Goal: Information Seeking & Learning: Understand process/instructions

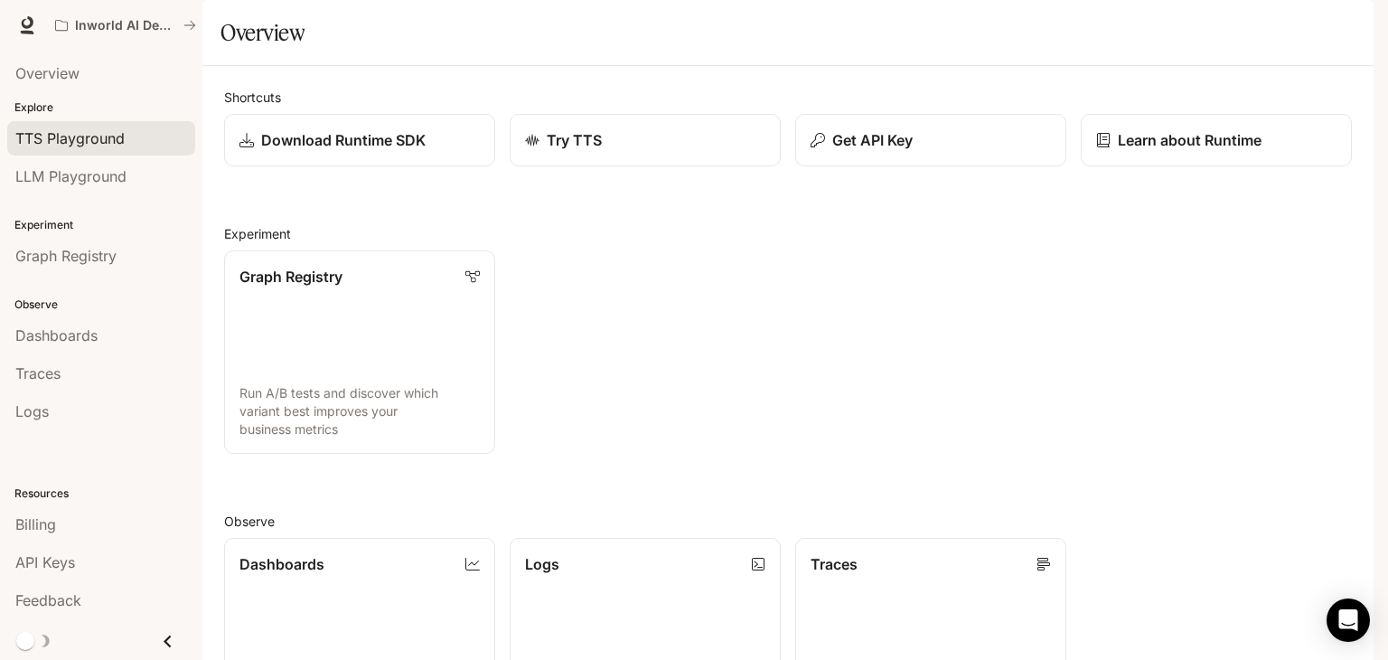
click at [87, 133] on span "TTS Playground" at bounding box center [69, 138] width 109 height 22
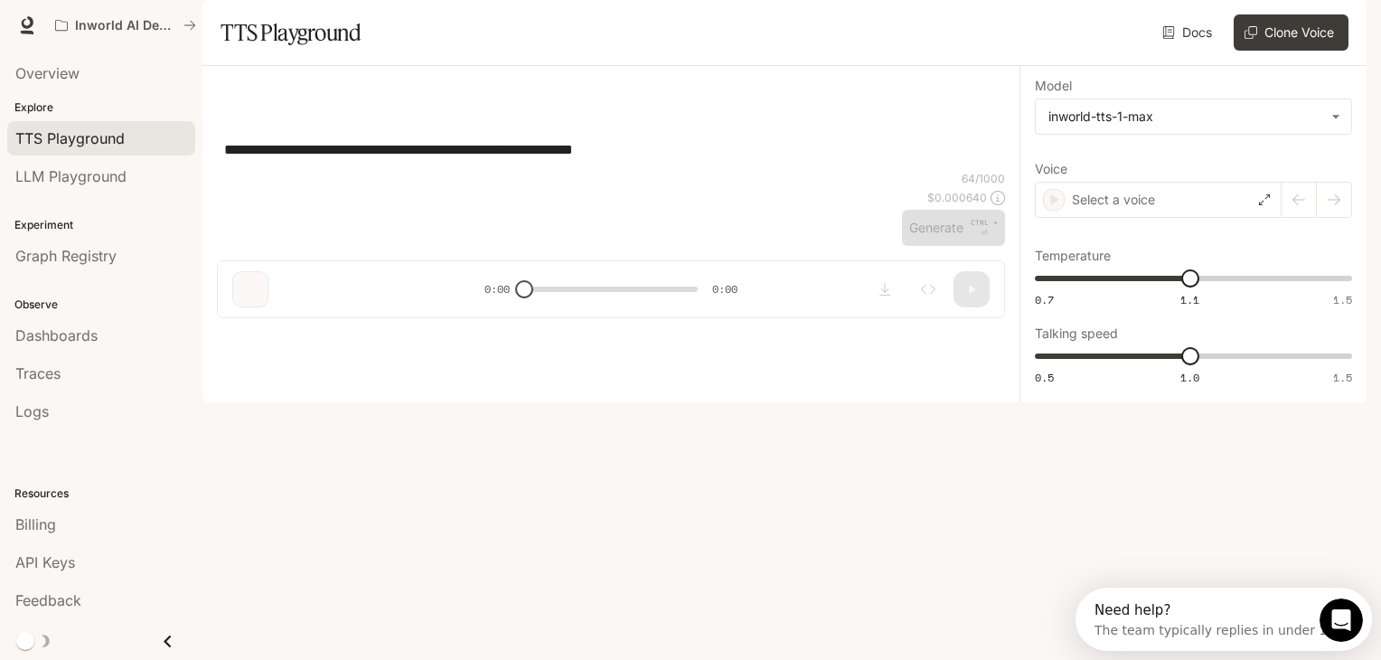
type input "**********"
type input "***"
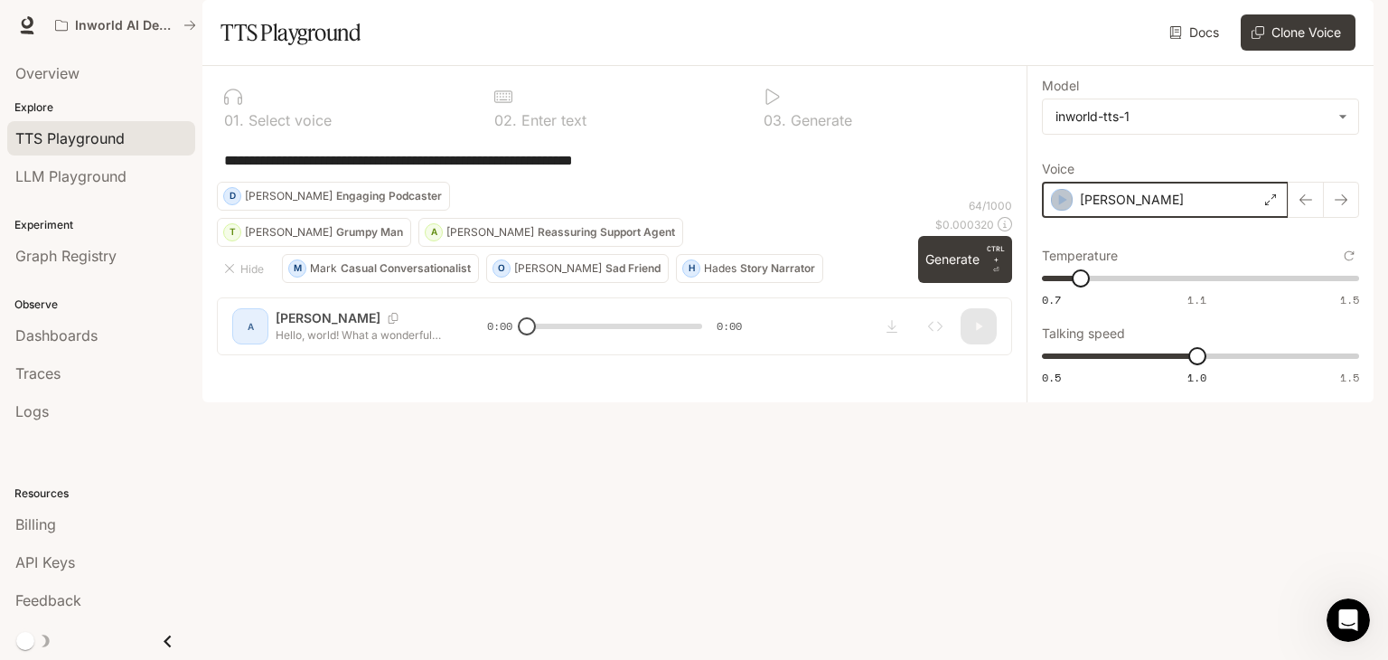
click at [1056, 209] on icon "button" at bounding box center [1062, 200] width 18 height 18
click at [1062, 205] on icon "button" at bounding box center [1063, 199] width 8 height 11
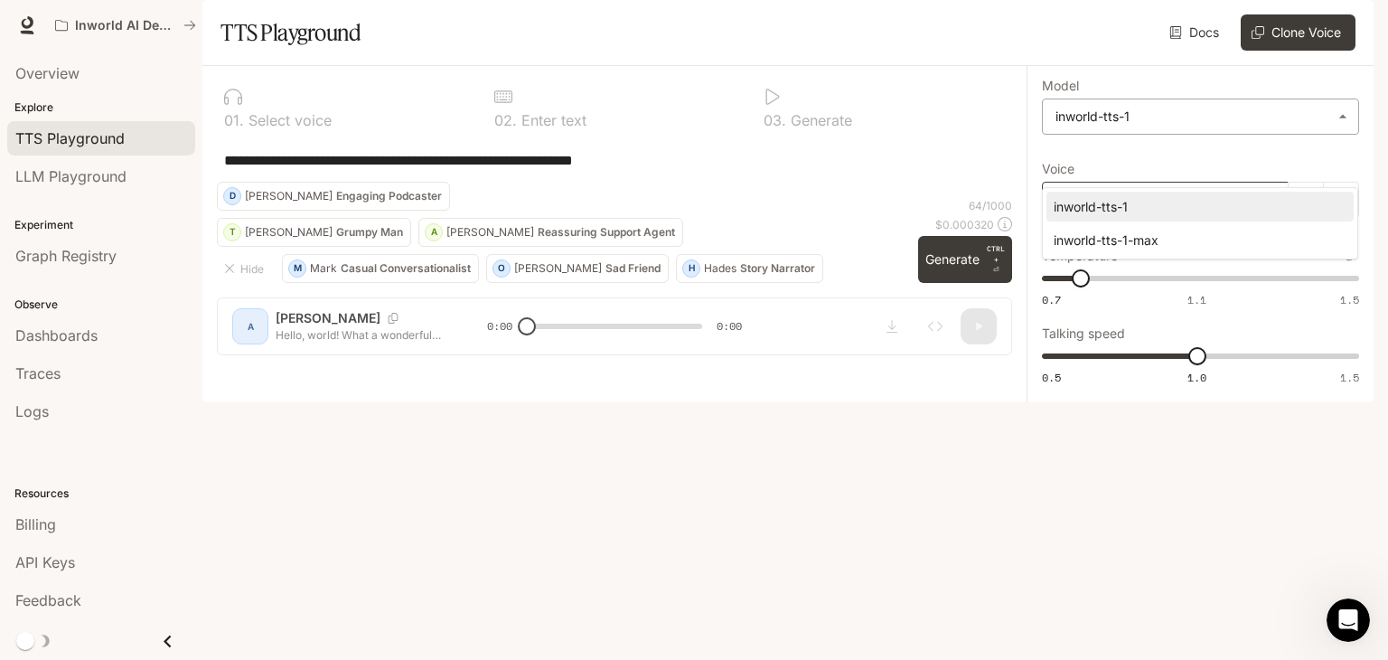
click at [1210, 163] on body "**********" at bounding box center [694, 330] width 1388 height 660
click at [1210, 163] on div at bounding box center [694, 330] width 1388 height 660
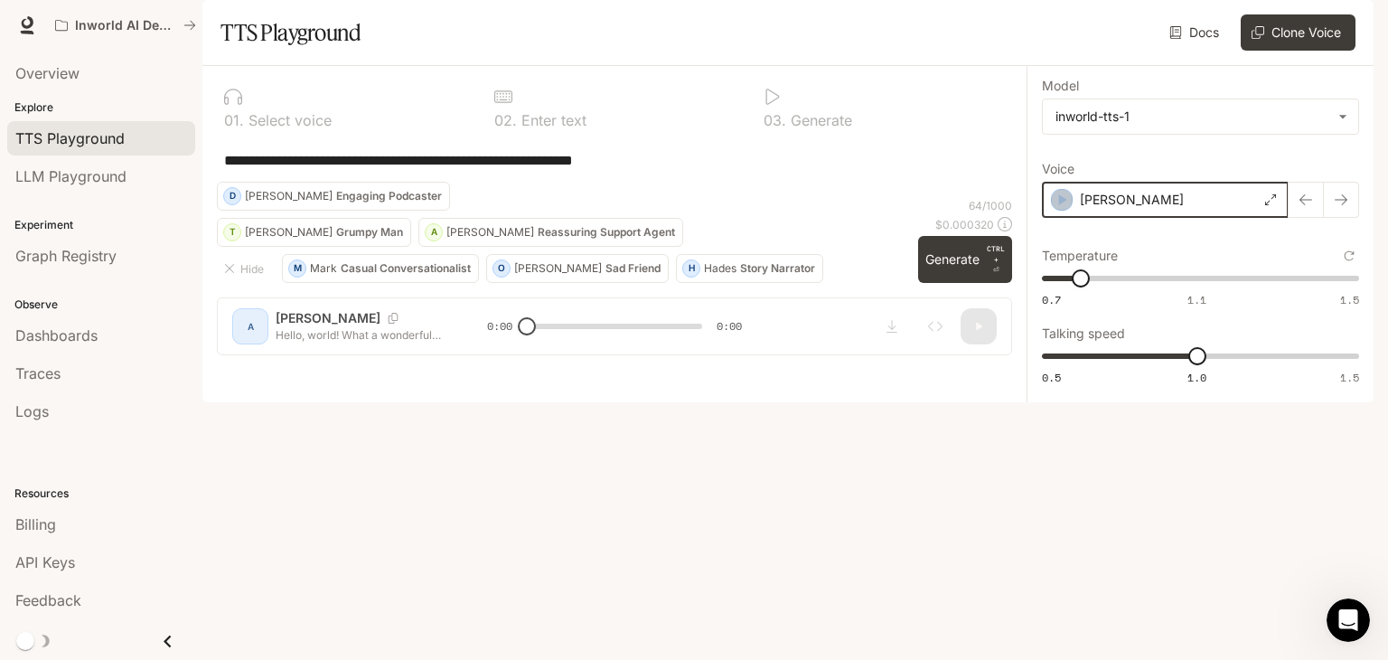
click at [1066, 209] on icon "button" at bounding box center [1062, 200] width 18 height 18
click at [1339, 207] on icon "button" at bounding box center [1341, 200] width 14 height 14
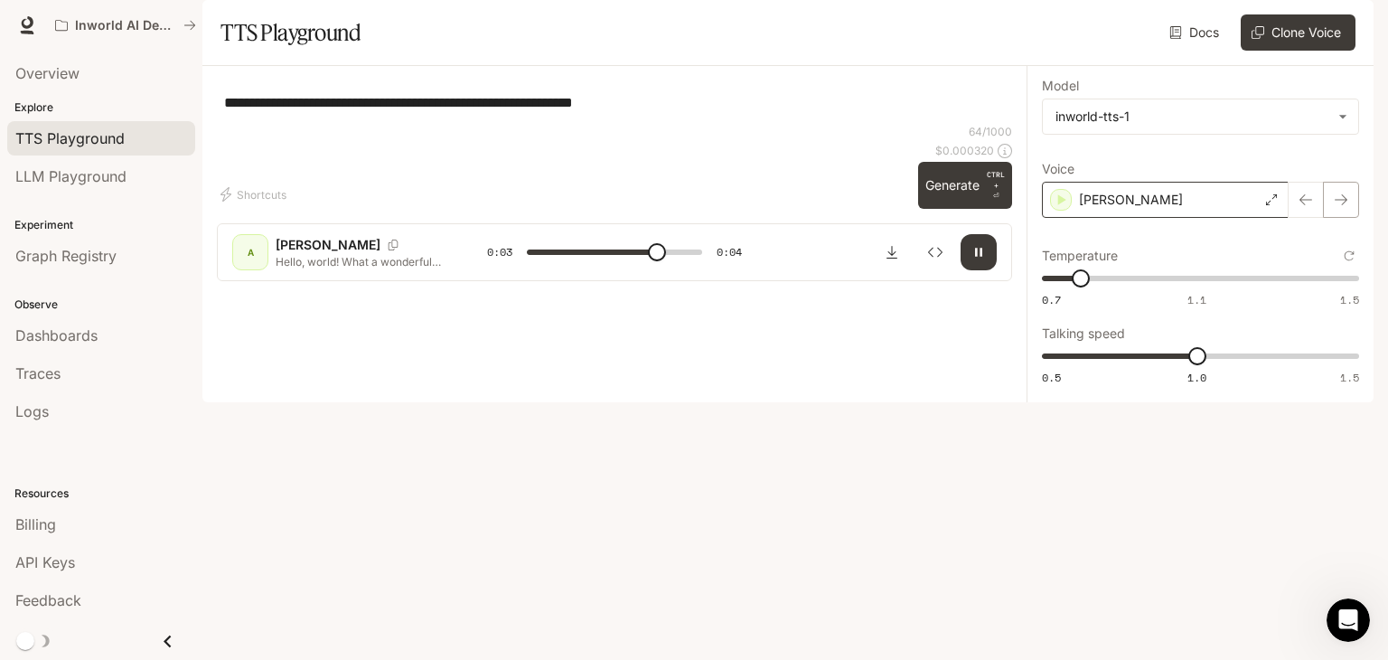
click at [1339, 207] on icon "button" at bounding box center [1341, 200] width 14 height 14
click at [1334, 207] on icon "button" at bounding box center [1341, 200] width 14 height 14
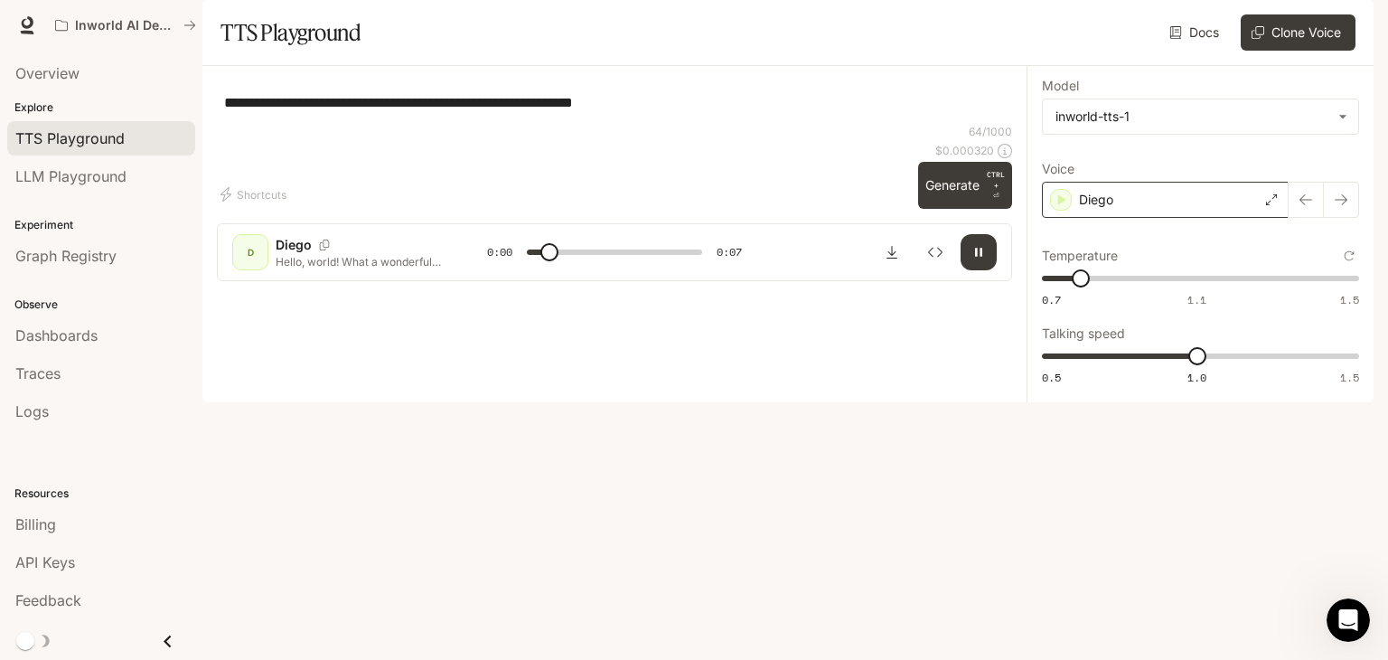
click at [1235, 218] on div "Diego" at bounding box center [1165, 200] width 247 height 36
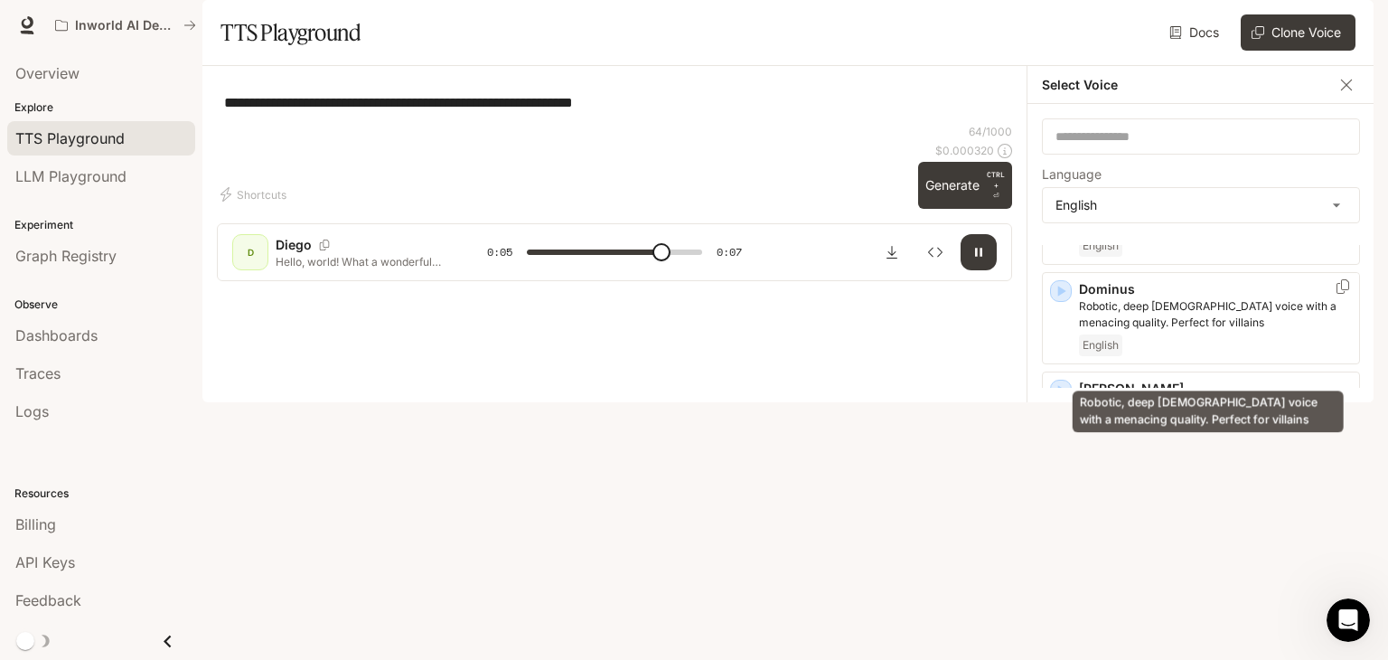
scroll to position [474, 0]
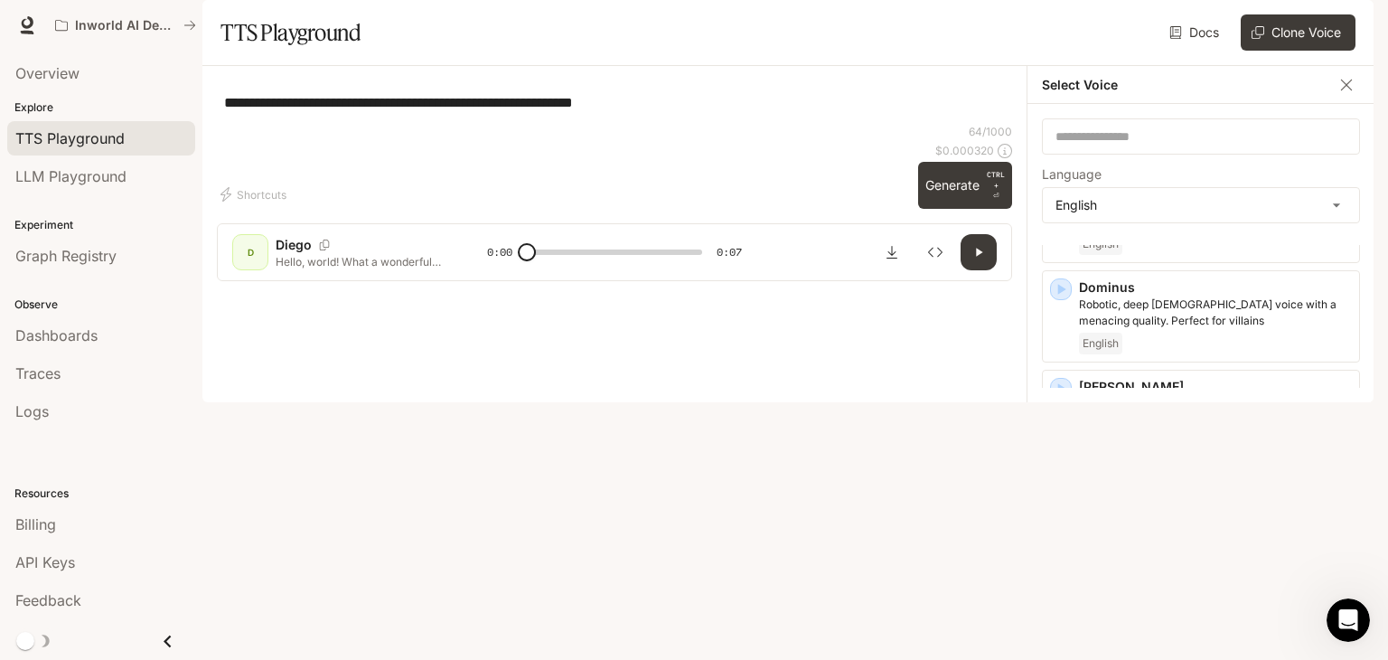
click at [1101, 51] on div "Docs Voices Clone Voice" at bounding box center [862, 32] width 988 height 36
click at [1346, 94] on icon "button" at bounding box center [1347, 85] width 18 height 18
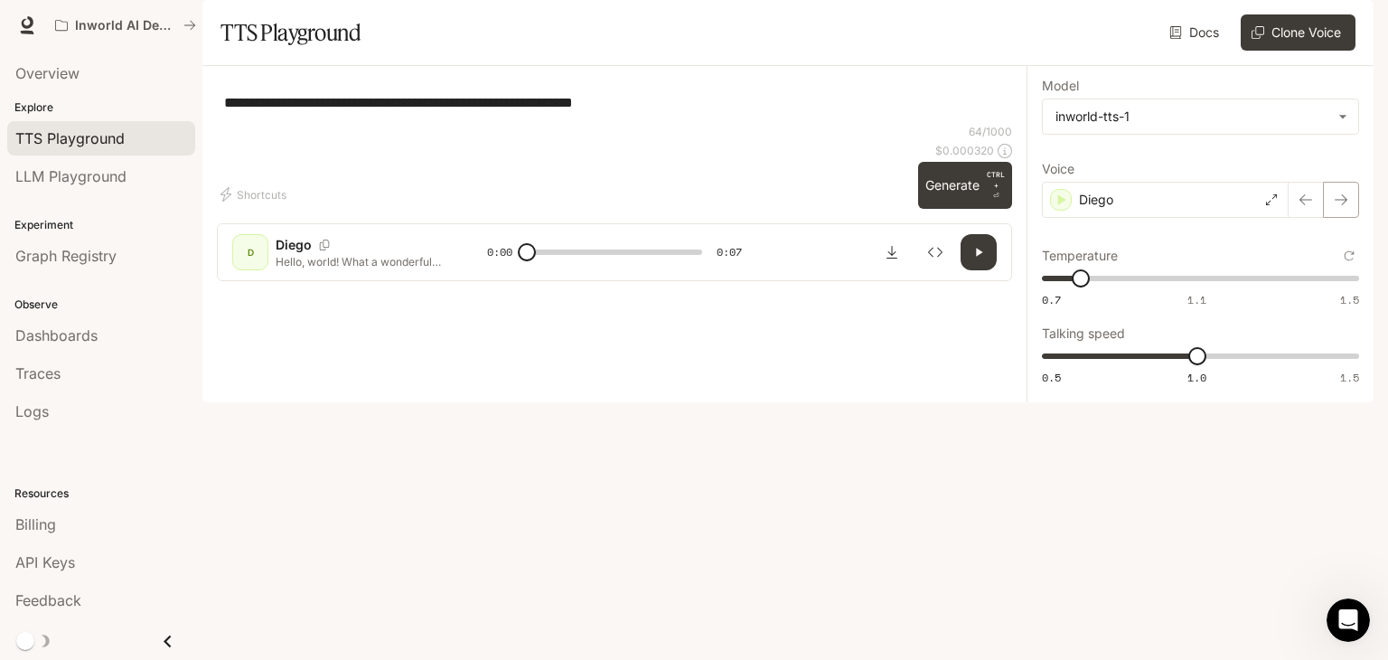
click at [1348, 207] on icon "button" at bounding box center [1341, 200] width 14 height 14
click at [1346, 207] on icon "button" at bounding box center [1341, 200] width 14 height 14
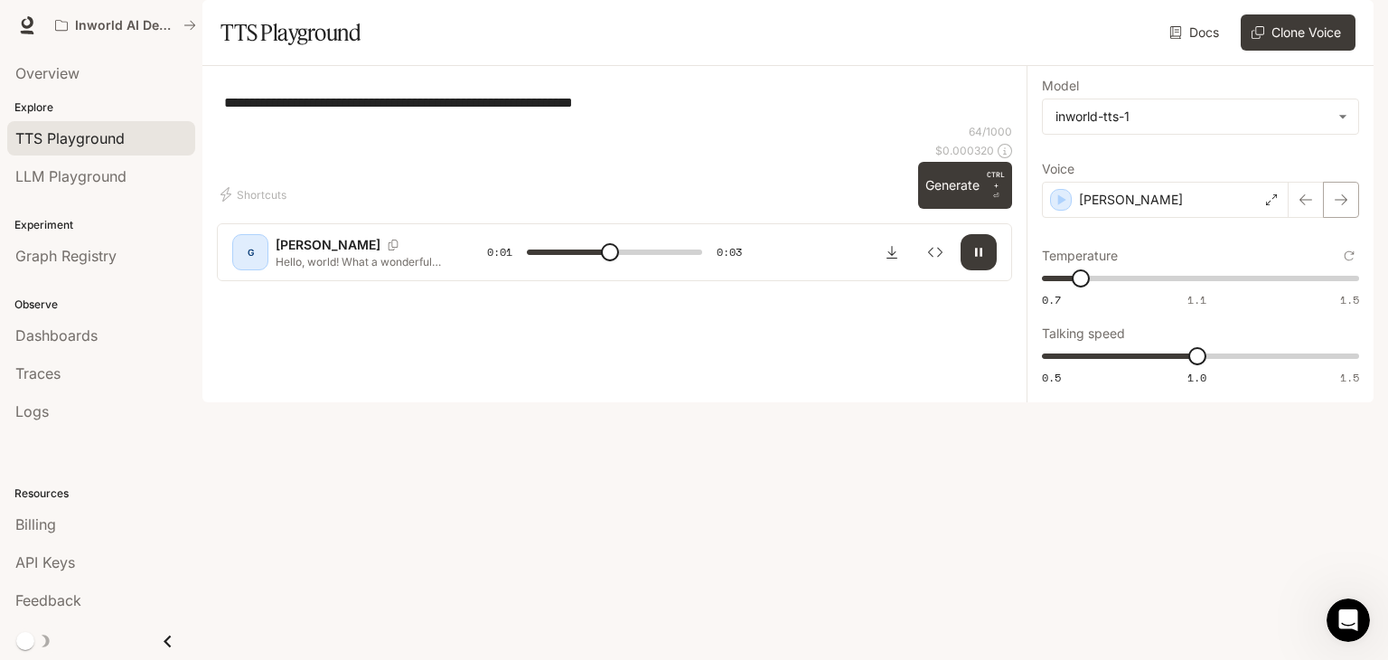
click at [1346, 207] on icon "button" at bounding box center [1341, 200] width 14 height 14
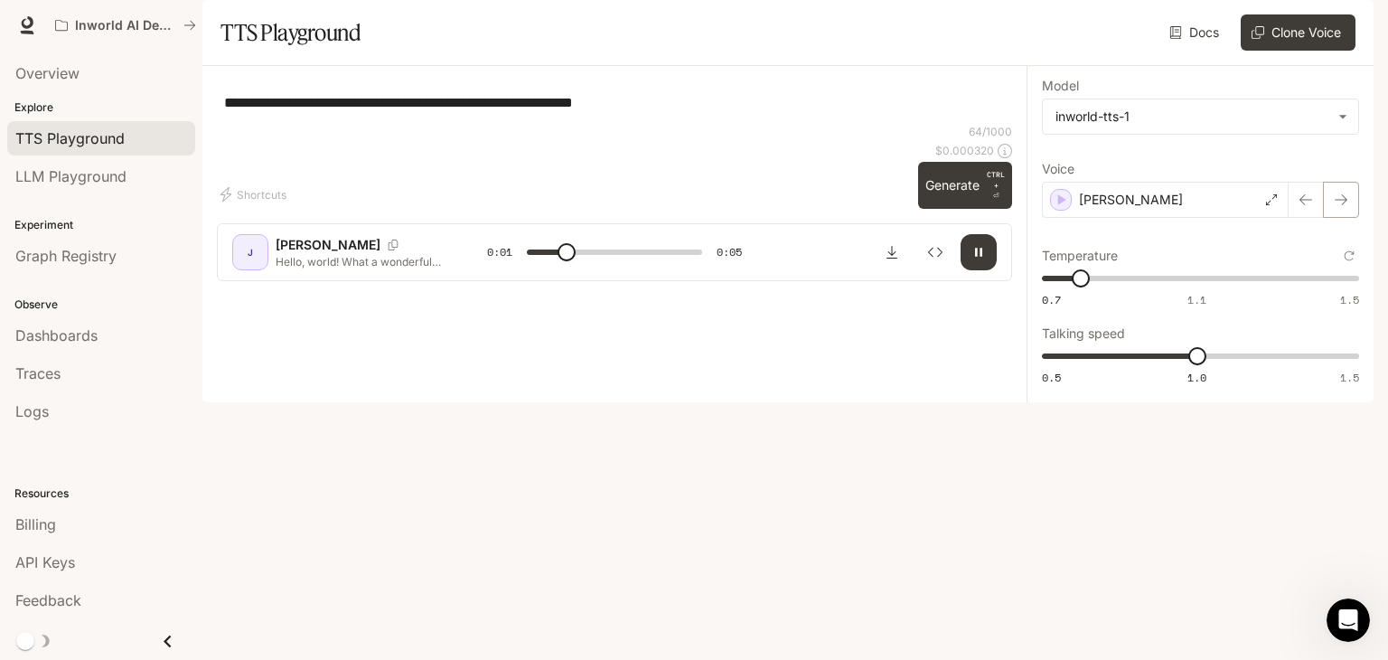
click at [1346, 207] on icon "button" at bounding box center [1341, 200] width 14 height 14
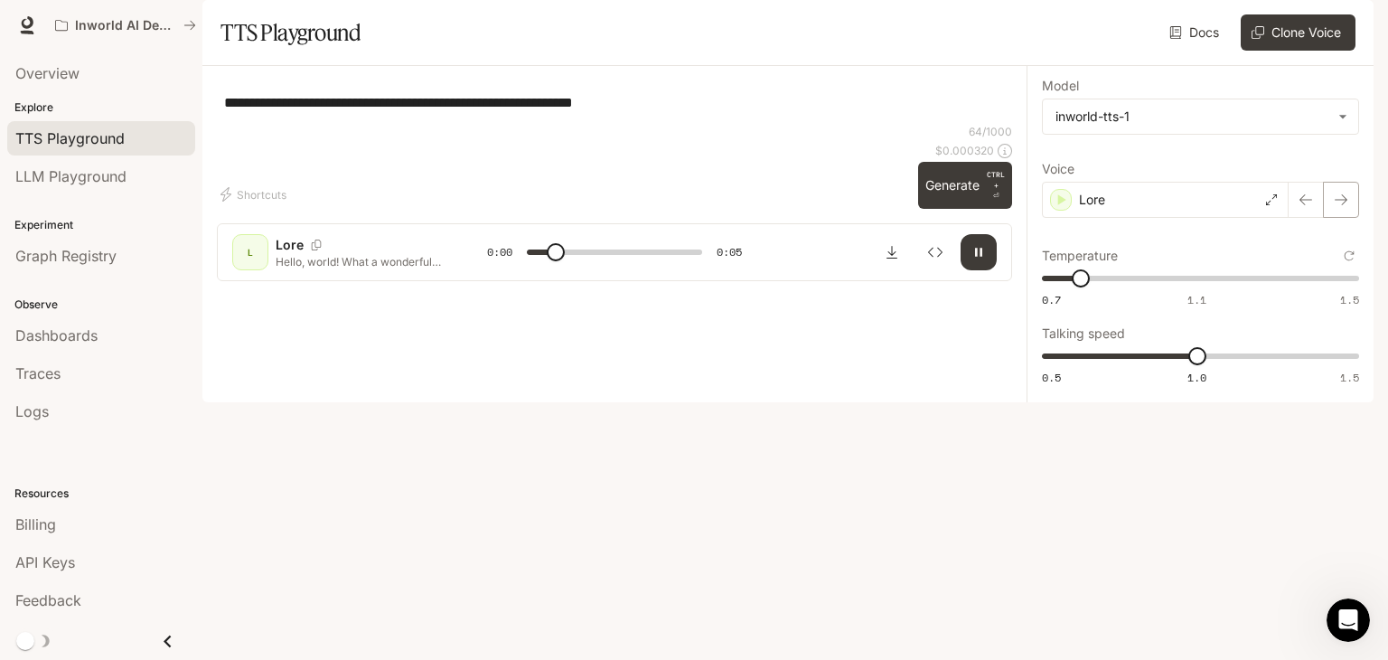
click at [1346, 207] on icon "button" at bounding box center [1341, 200] width 14 height 14
click at [1329, 174] on body "**********" at bounding box center [694, 330] width 1388 height 660
click at [1329, 174] on div at bounding box center [694, 330] width 1388 height 660
click at [1209, 218] on div "Lupita" at bounding box center [1165, 200] width 247 height 36
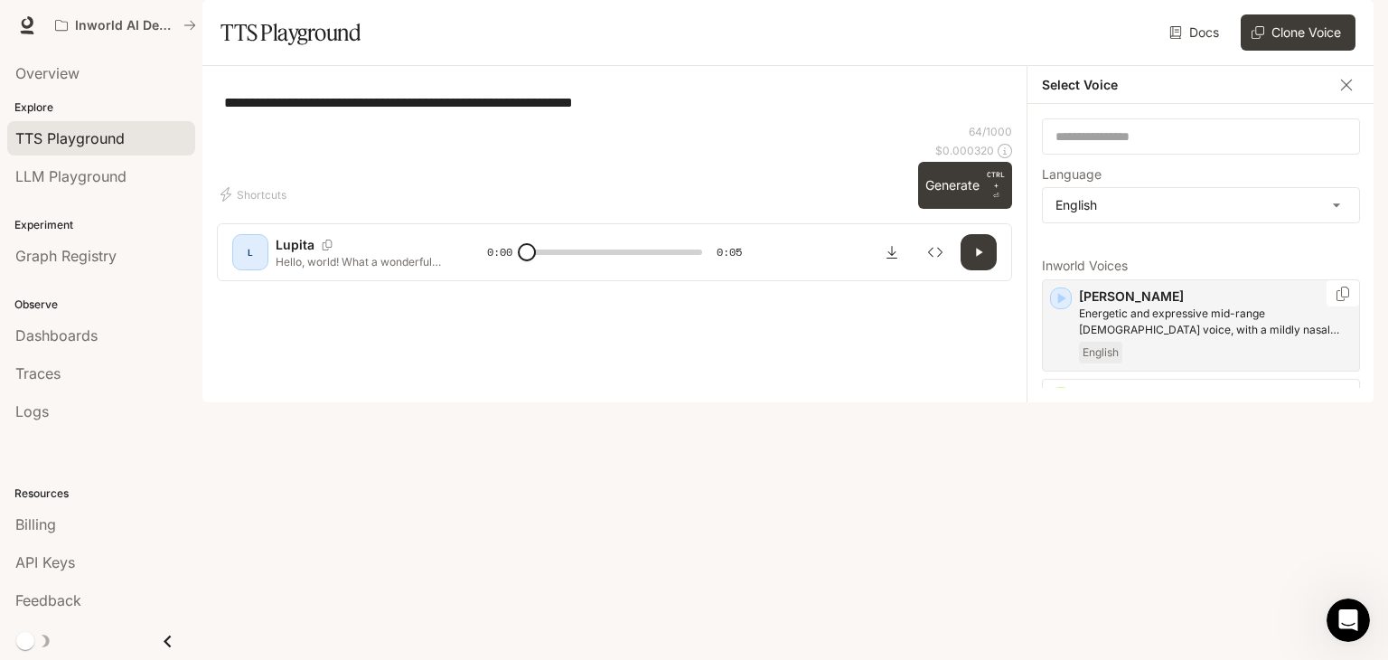
click at [1271, 363] on div "English" at bounding box center [1215, 353] width 273 height 22
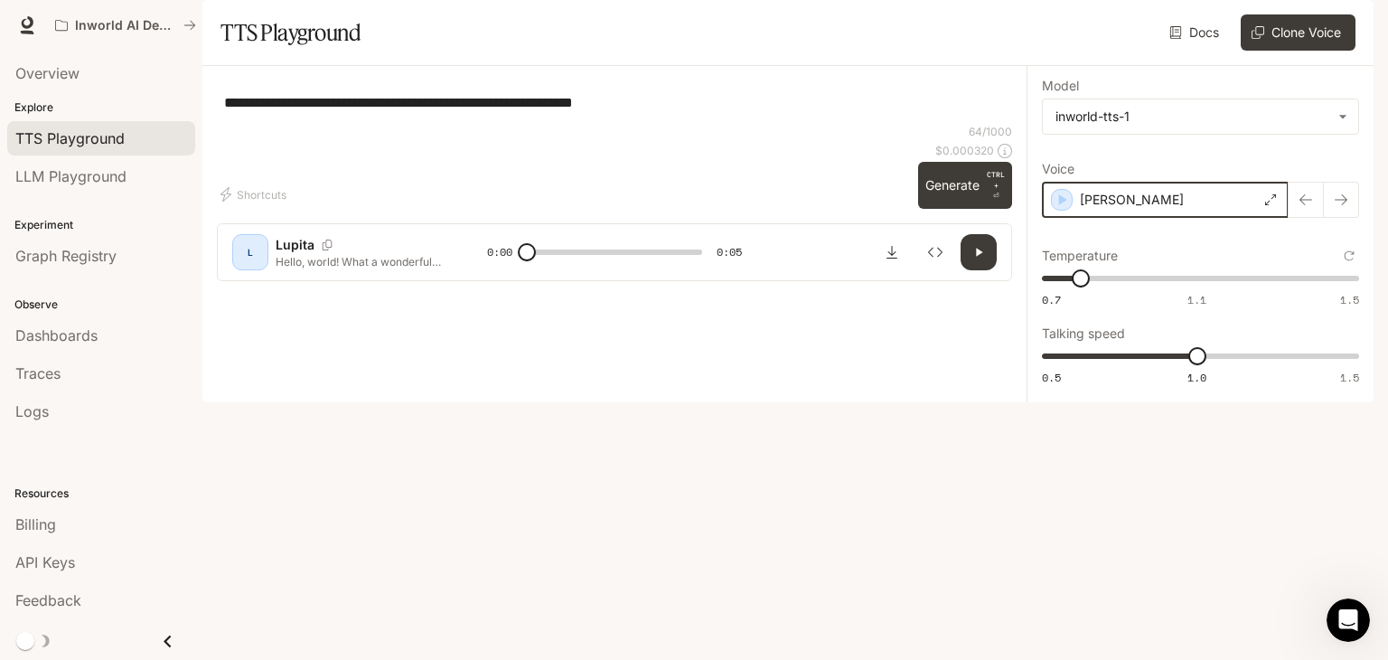
click at [1065, 209] on icon "button" at bounding box center [1062, 200] width 18 height 18
click at [980, 259] on icon "button" at bounding box center [979, 252] width 14 height 14
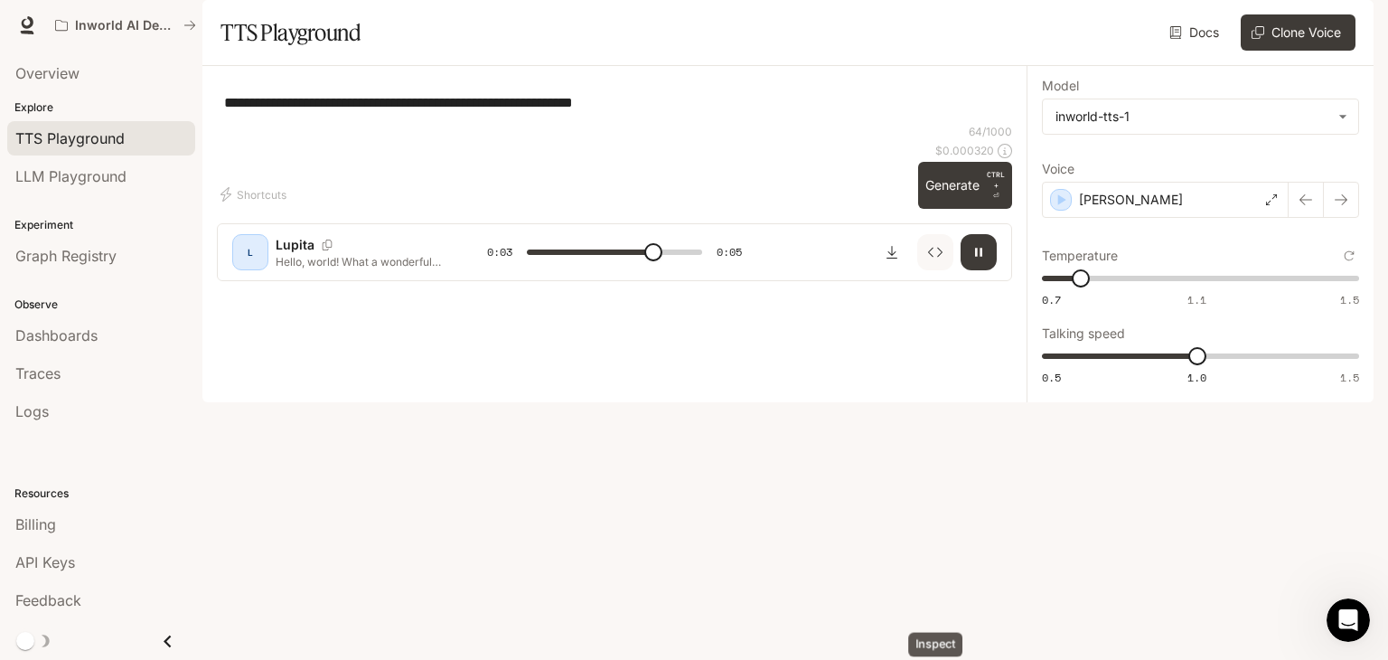
click at [933, 259] on icon "Inspect" at bounding box center [935, 252] width 14 height 14
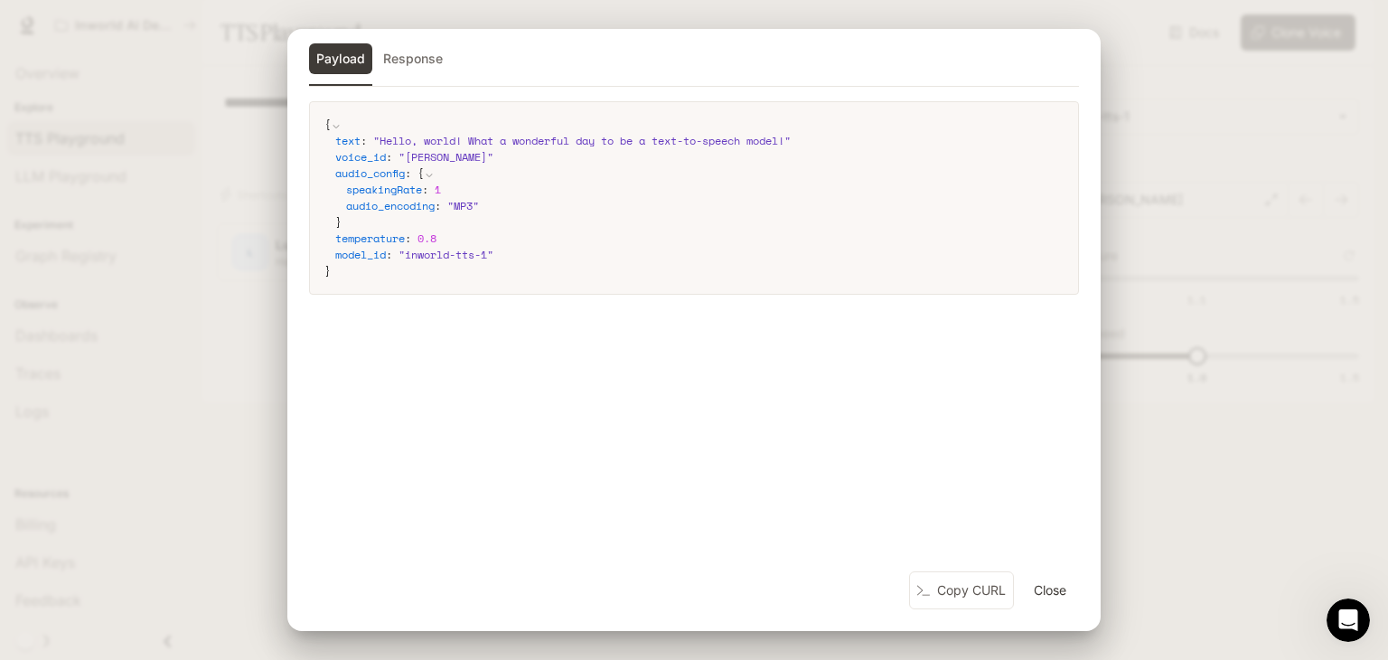
type input "*"
drag, startPoint x: 407, startPoint y: 250, endPoint x: 493, endPoint y: 250, distance: 86.8
click at [493, 250] on span "" inworld-tts-1 "" at bounding box center [446, 254] width 95 height 15
copy span "inworld-tts-1"
click at [1055, 585] on button "Close" at bounding box center [1050, 590] width 58 height 36
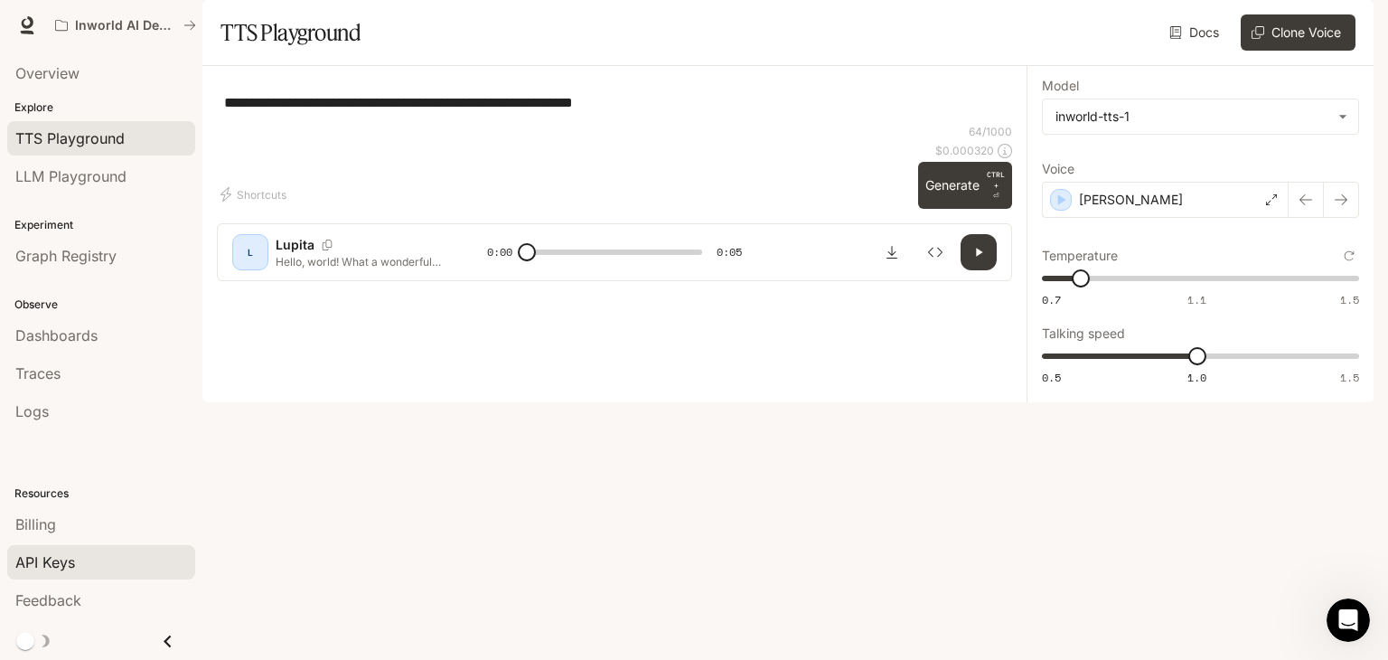
click at [65, 559] on span "API Keys" at bounding box center [45, 562] width 60 height 22
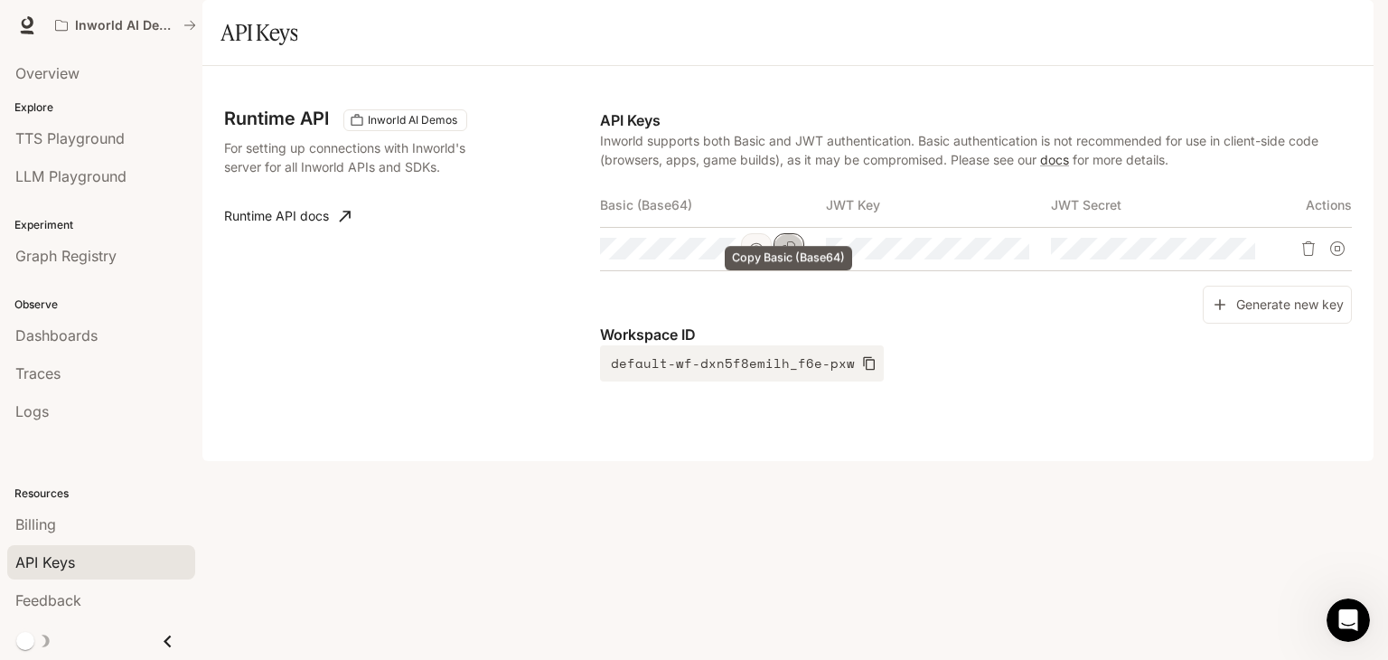
click at [793, 256] on icon "Copy Basic (Base64)" at bounding box center [789, 248] width 14 height 14
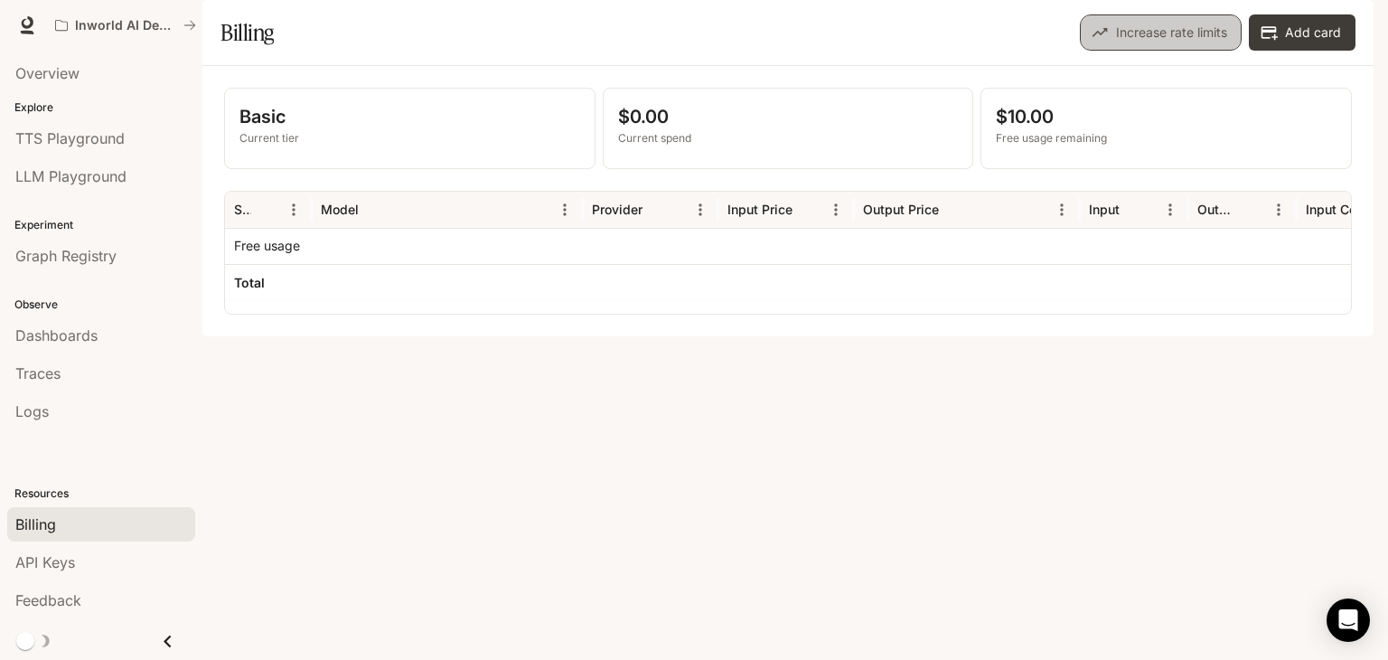
click at [1189, 51] on button "Increase rate limits" at bounding box center [1161, 32] width 162 height 36
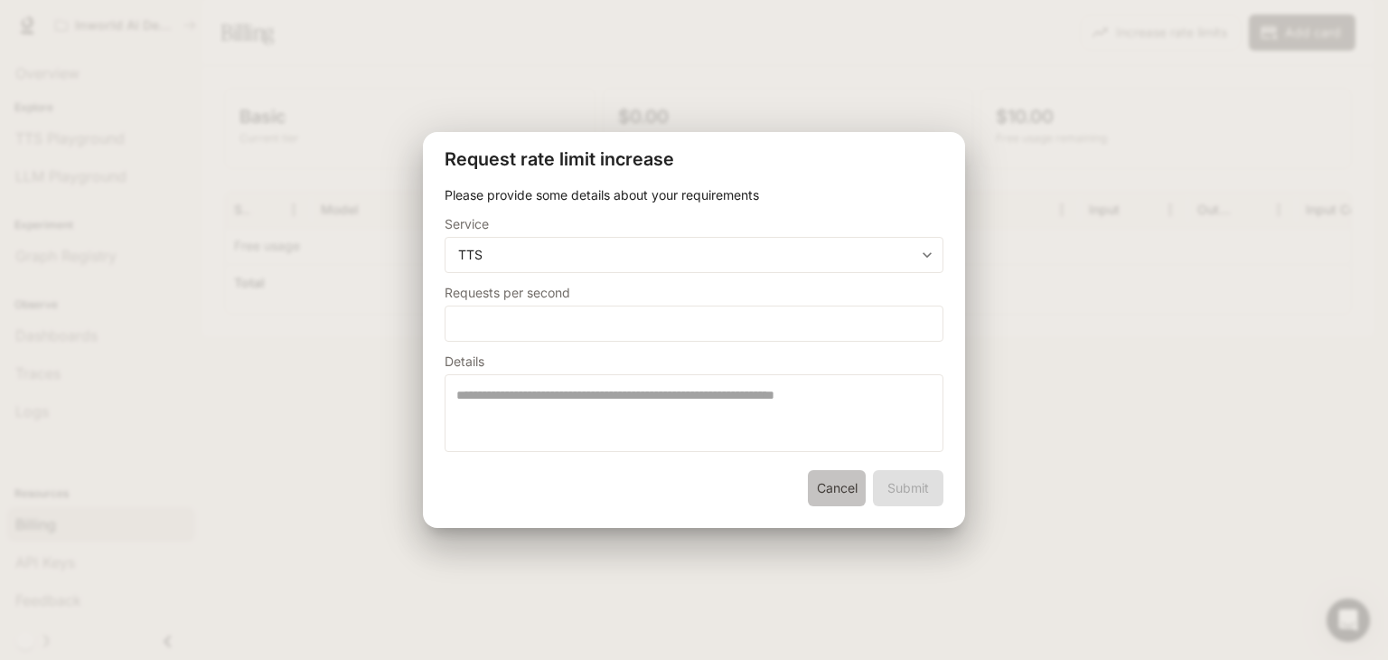
click at [850, 486] on button "Cancel" at bounding box center [837, 488] width 58 height 36
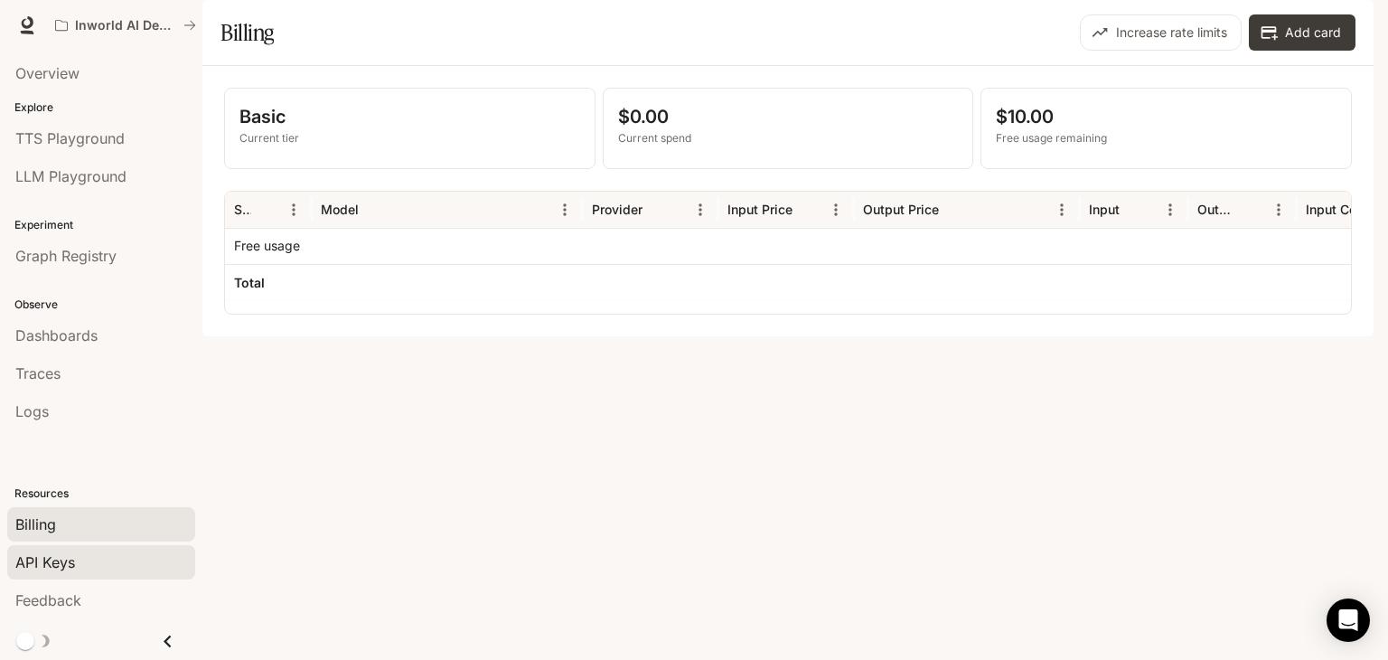
click at [76, 552] on div "API Keys" at bounding box center [101, 562] width 172 height 22
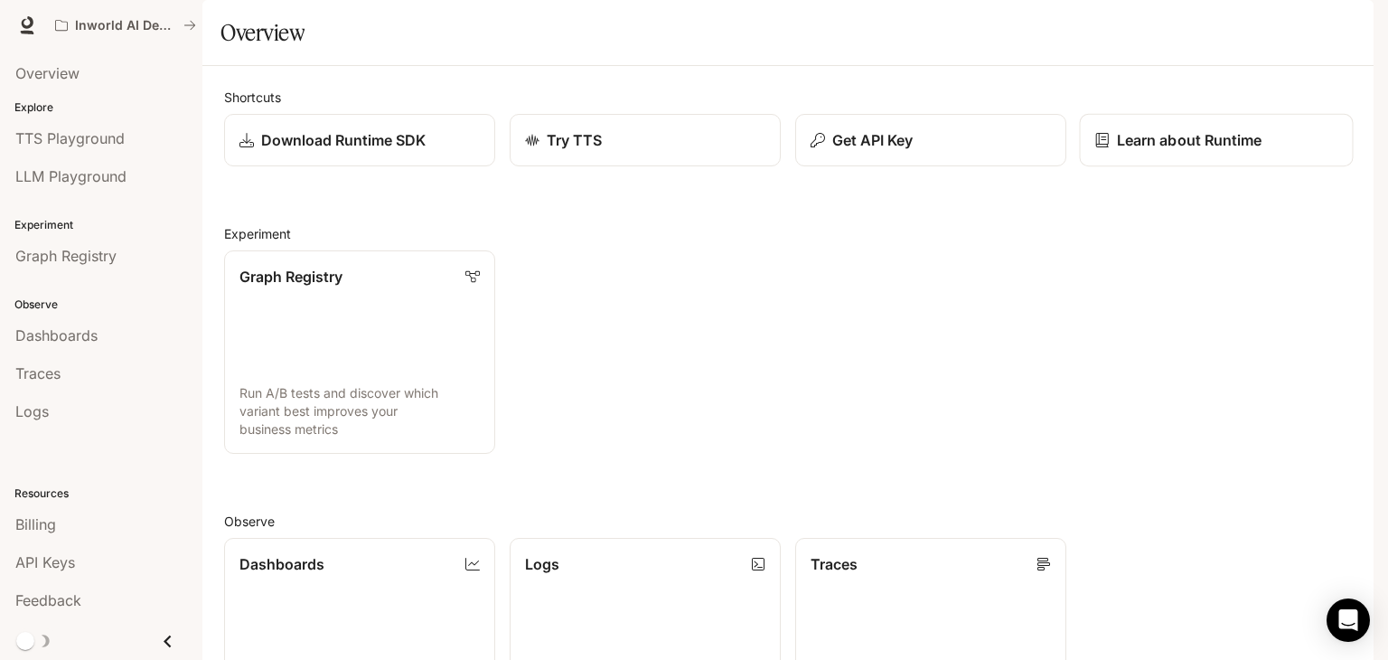
click at [1185, 151] on p "Learn about Runtime" at bounding box center [1190, 140] width 146 height 22
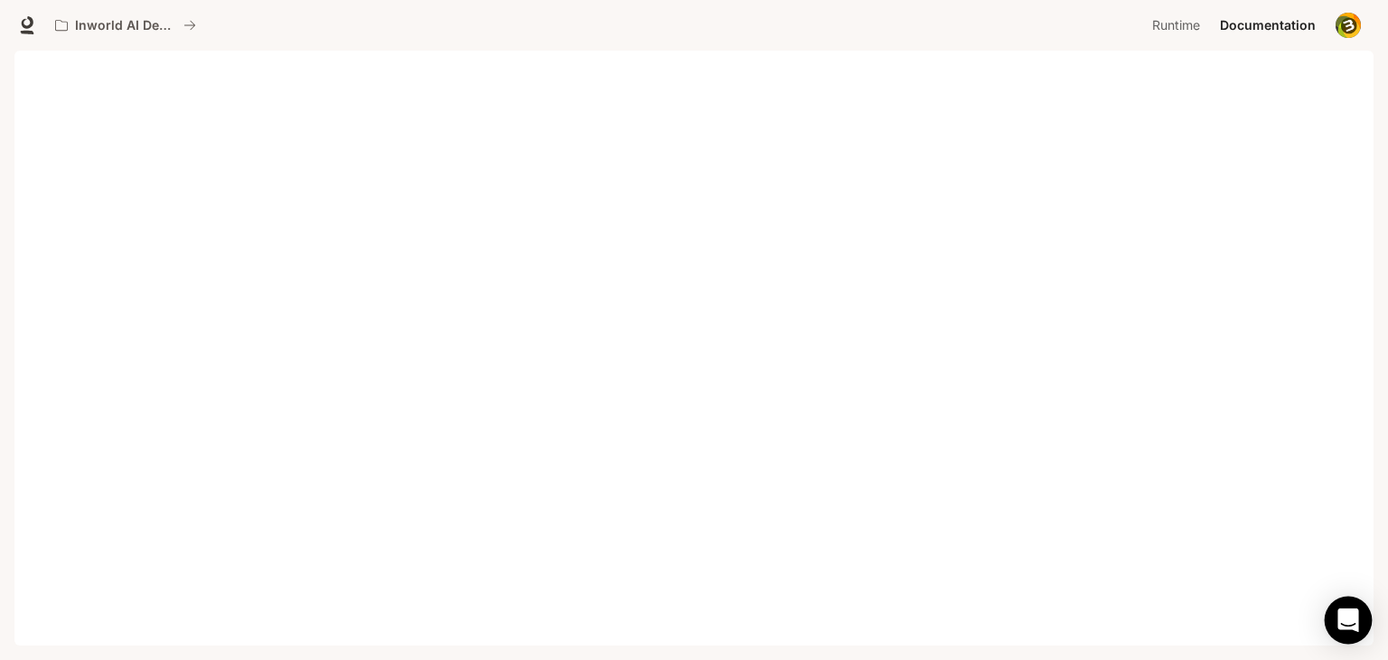
click at [1346, 621] on icon "Open Intercom Messenger" at bounding box center [1348, 619] width 21 height 23
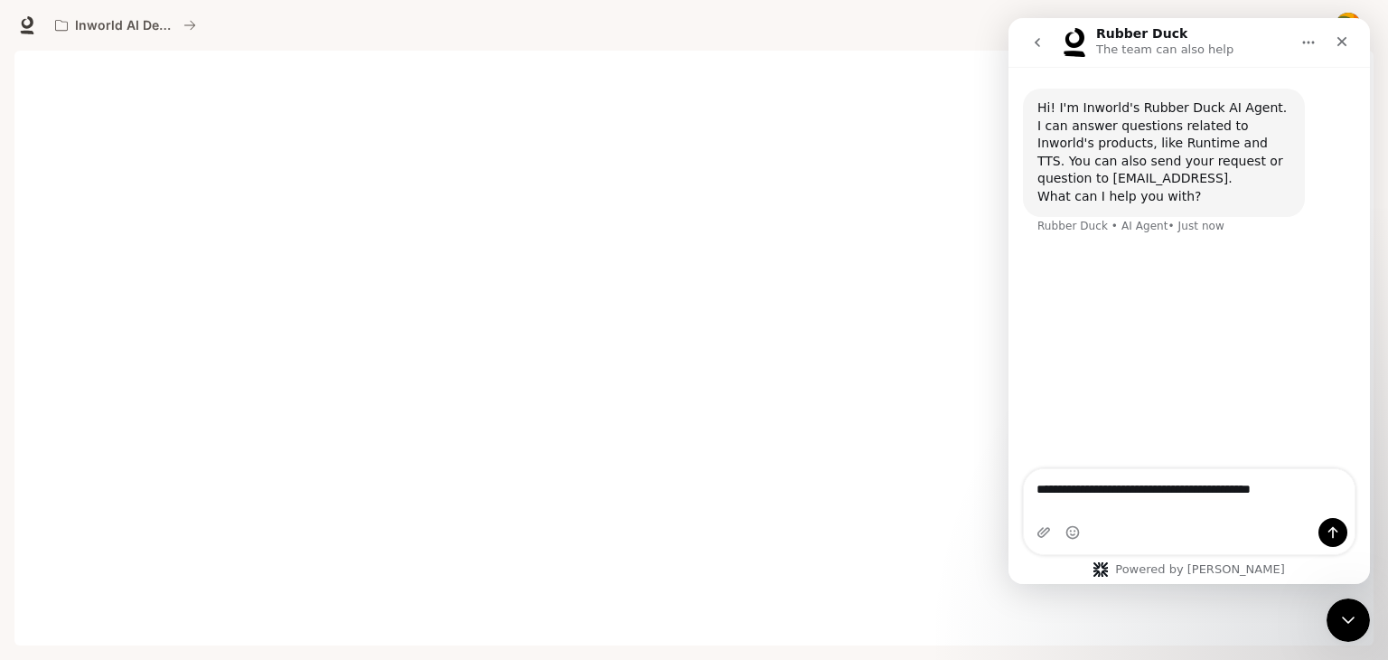
type textarea "**********"
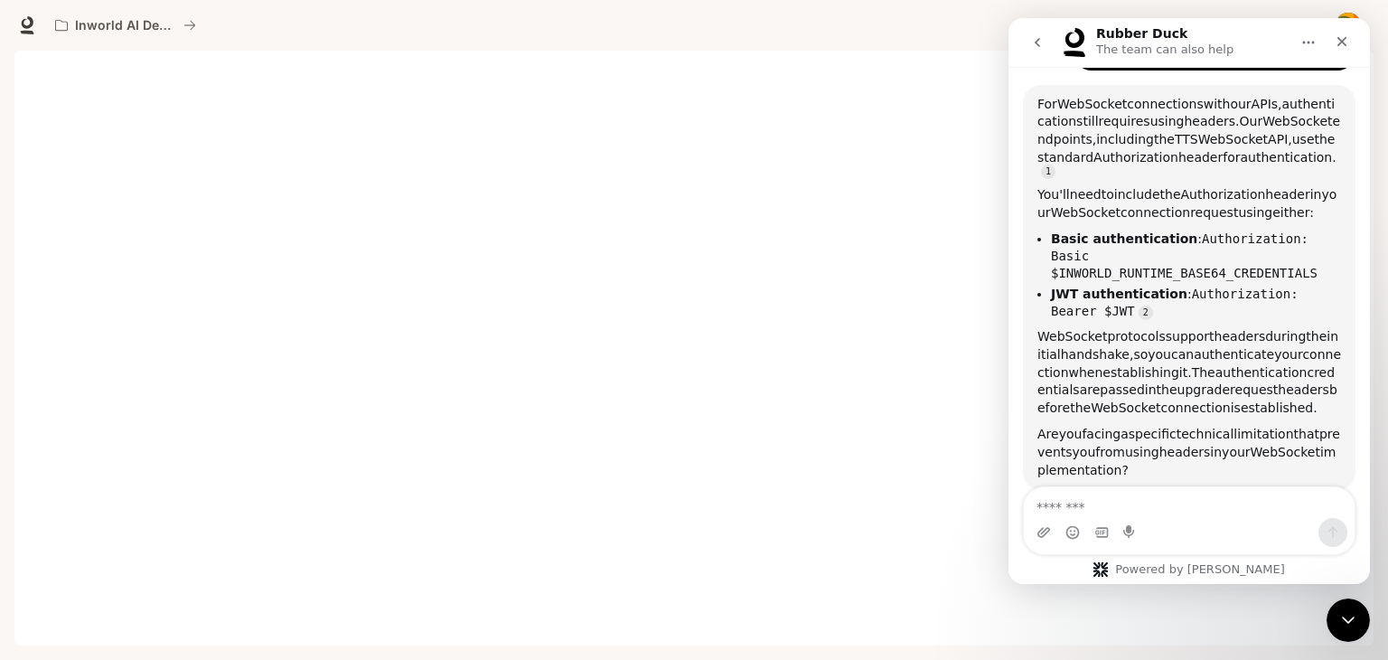
scroll to position [224, 0]
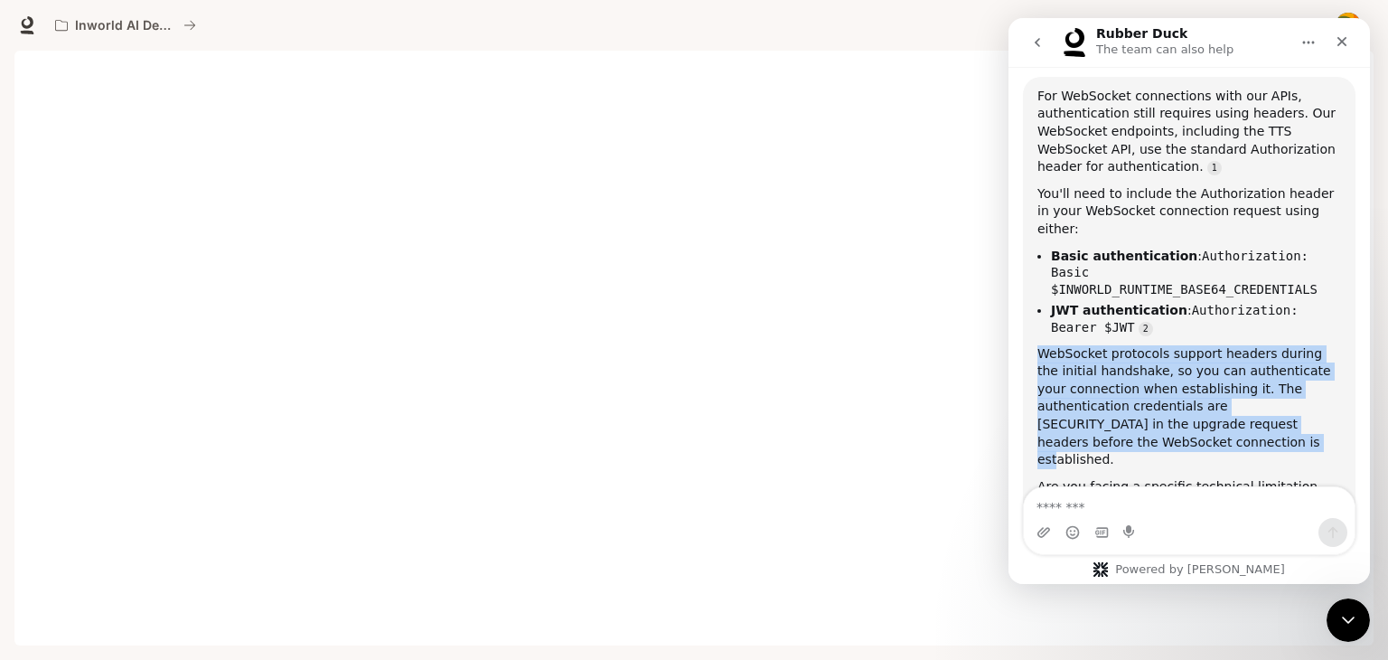
drag, startPoint x: 1040, startPoint y: 324, endPoint x: 1107, endPoint y: 408, distance: 106.7
click at [1107, 408] on div "WebSocket protocols support headers during the initial handshake, so you can au…" at bounding box center [1190, 407] width 304 height 124
copy div "WebSocket protocols support headers during the initial handshake, so you can au…"
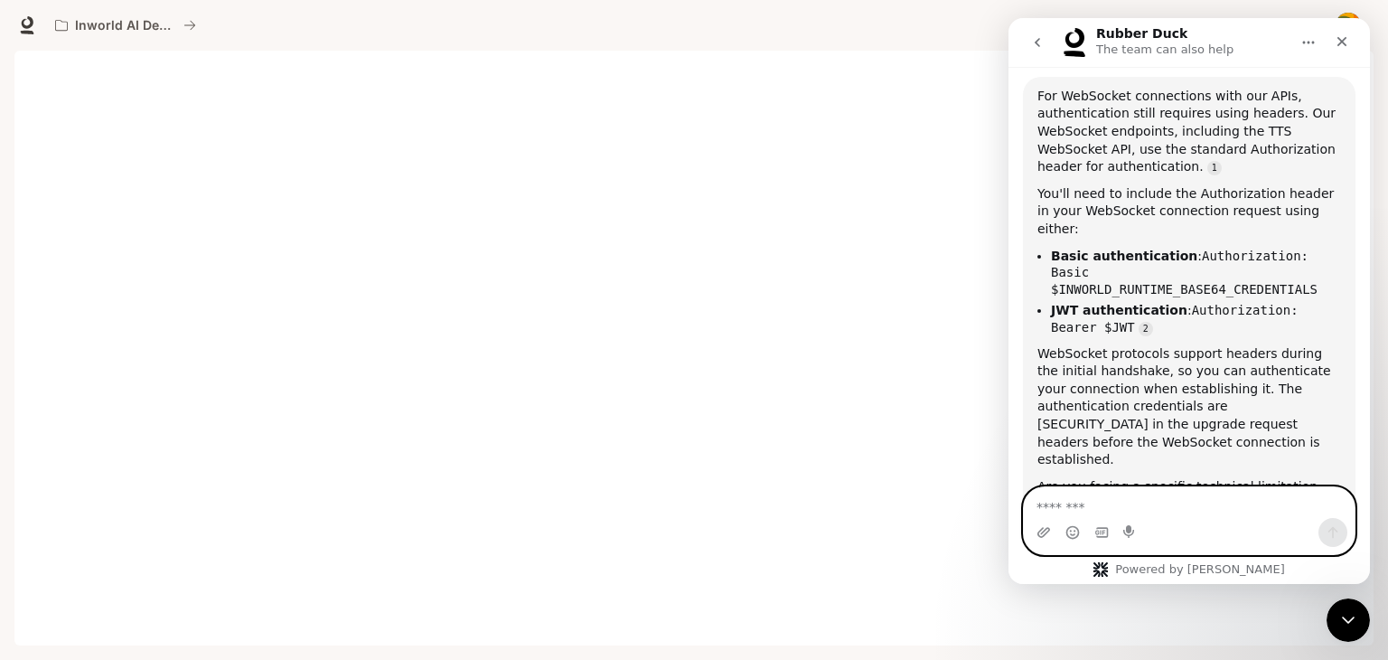
click at [1081, 512] on textarea "Message…" at bounding box center [1189, 502] width 331 height 31
type textarea "*"
type textarea "**********"
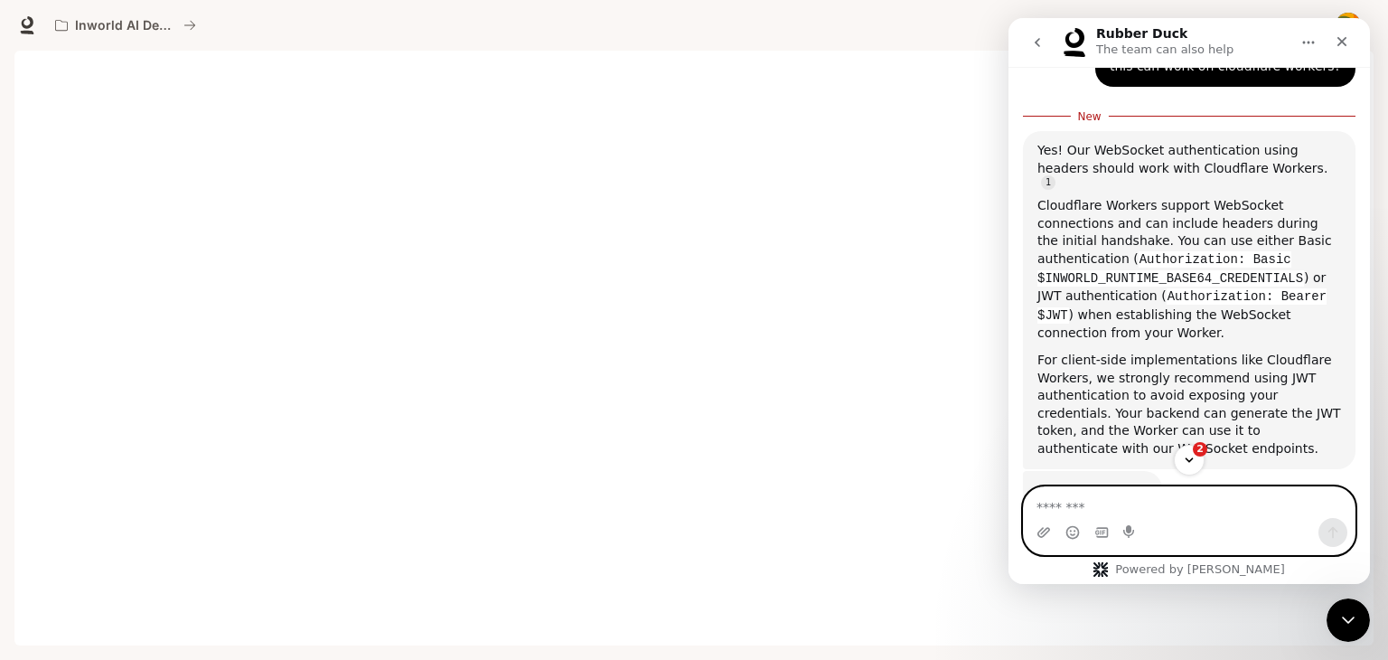
scroll to position [756, 0]
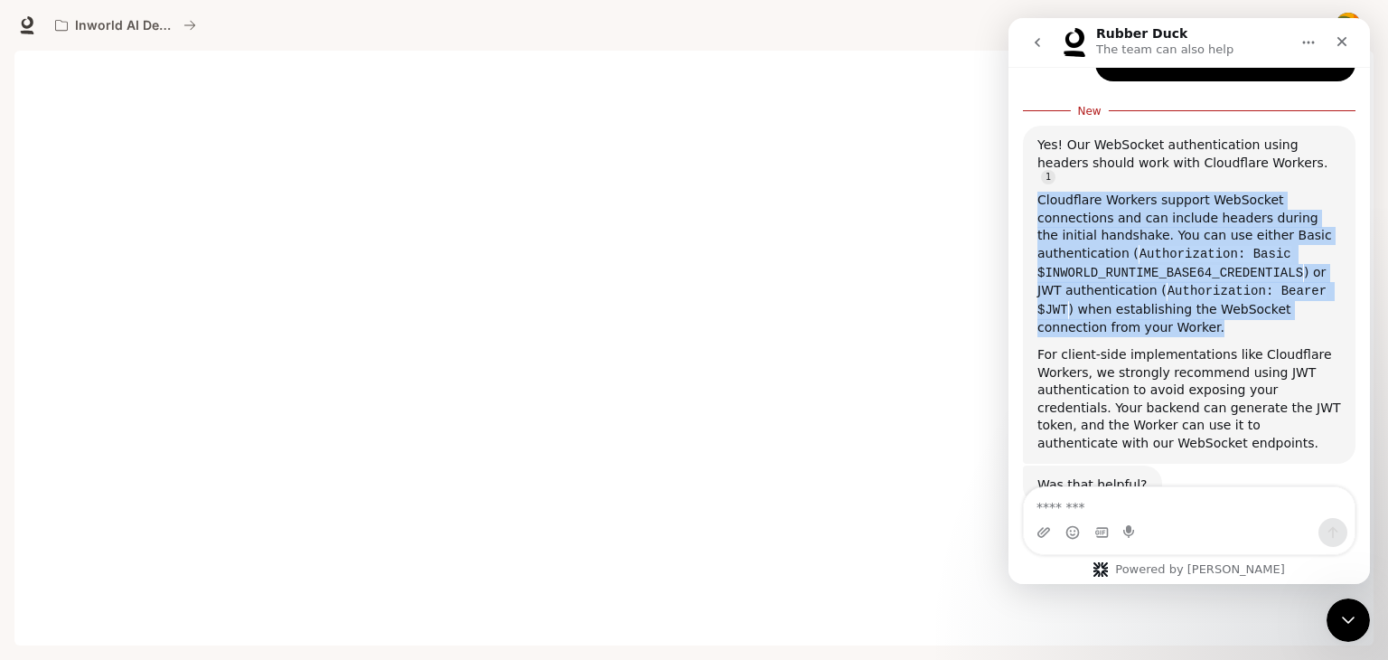
drag, startPoint x: 1038, startPoint y: 138, endPoint x: 1161, endPoint y: 268, distance: 179.6
click at [1161, 268] on div "Cloudflare Workers support WebSocket connections and can include headers during…" at bounding box center [1190, 265] width 304 height 146
copy div "Cloudflare Workers support WebSocket connections and can include headers during…"
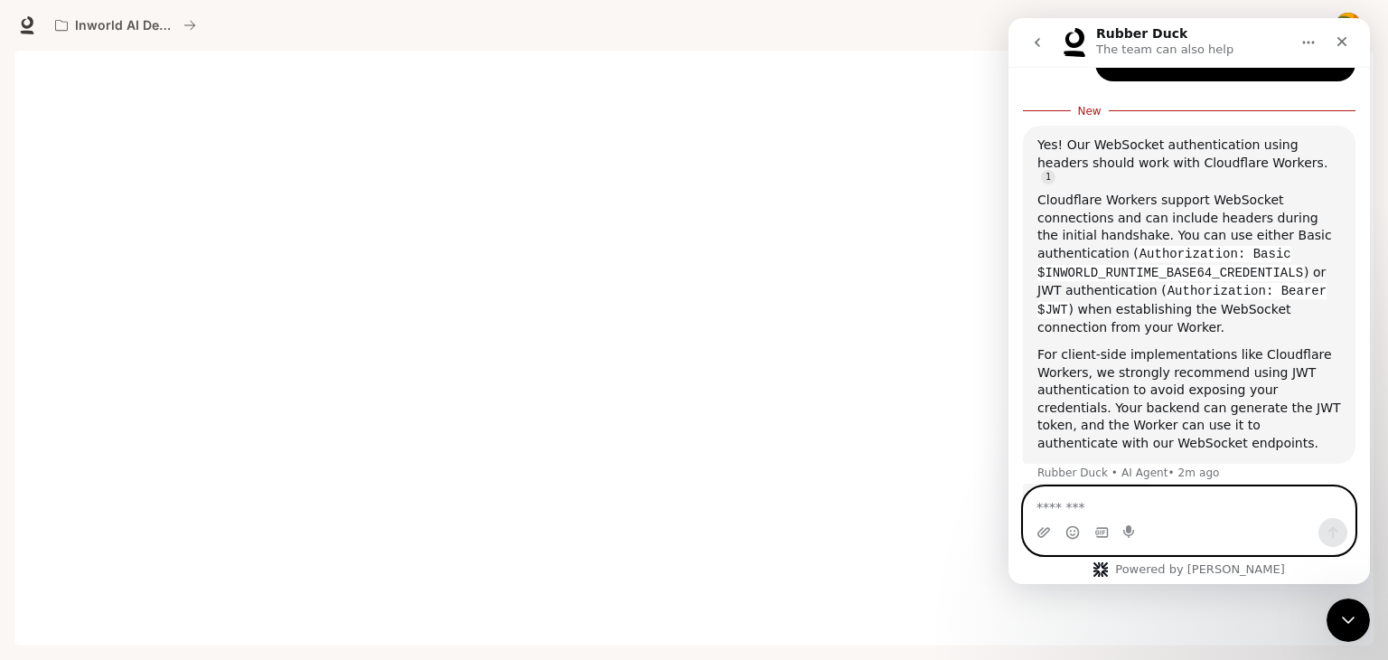
click at [1087, 511] on textarea "Message…" at bounding box center [1189, 502] width 331 height 31
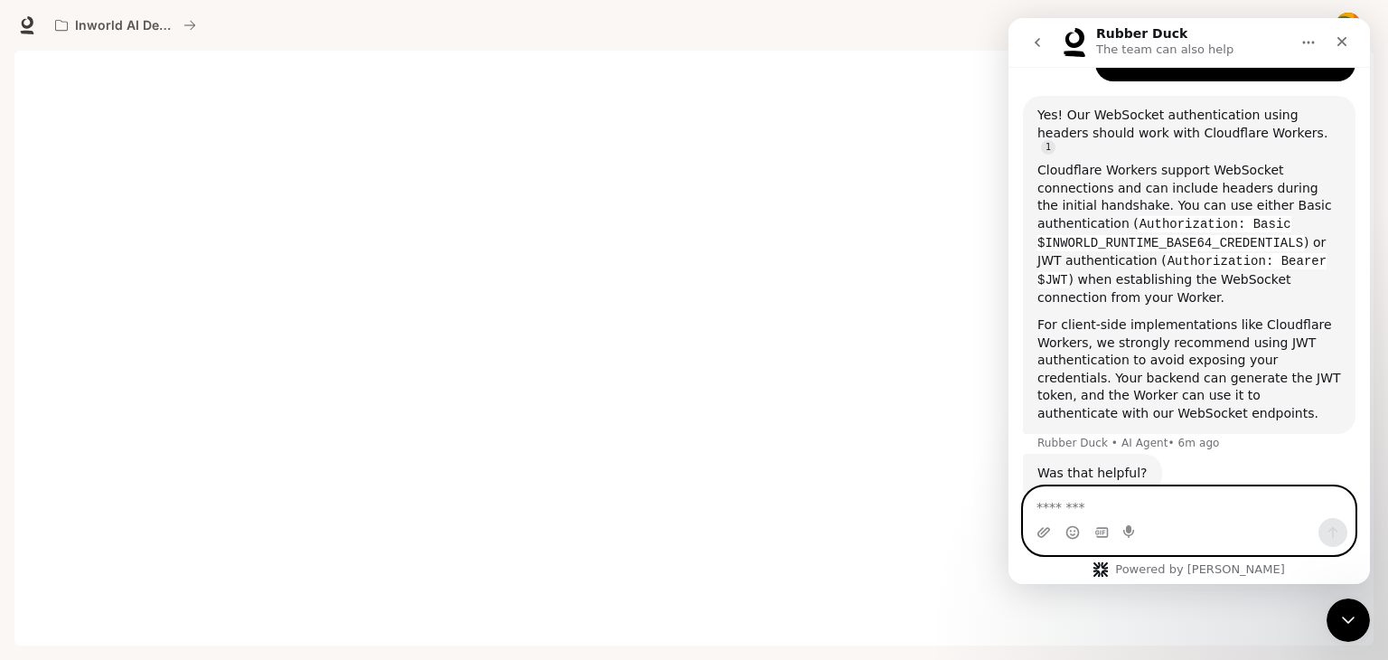
scroll to position [726, 0]
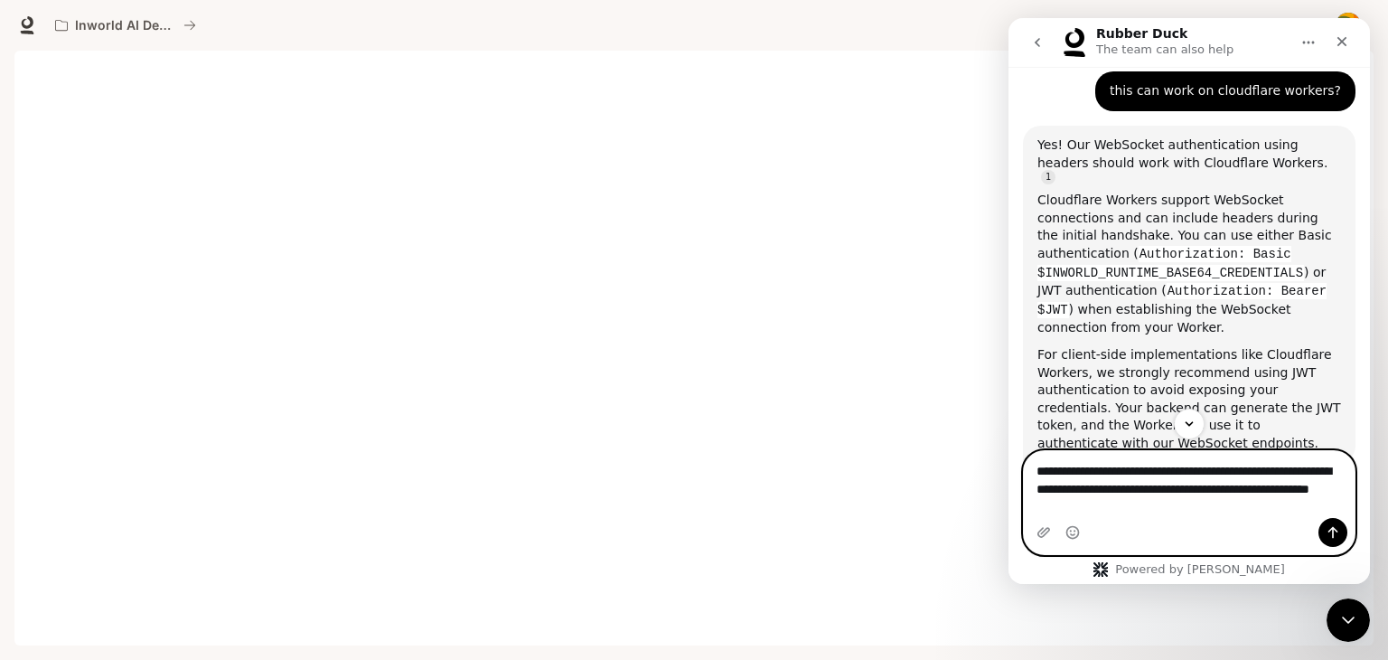
type textarea "**********"
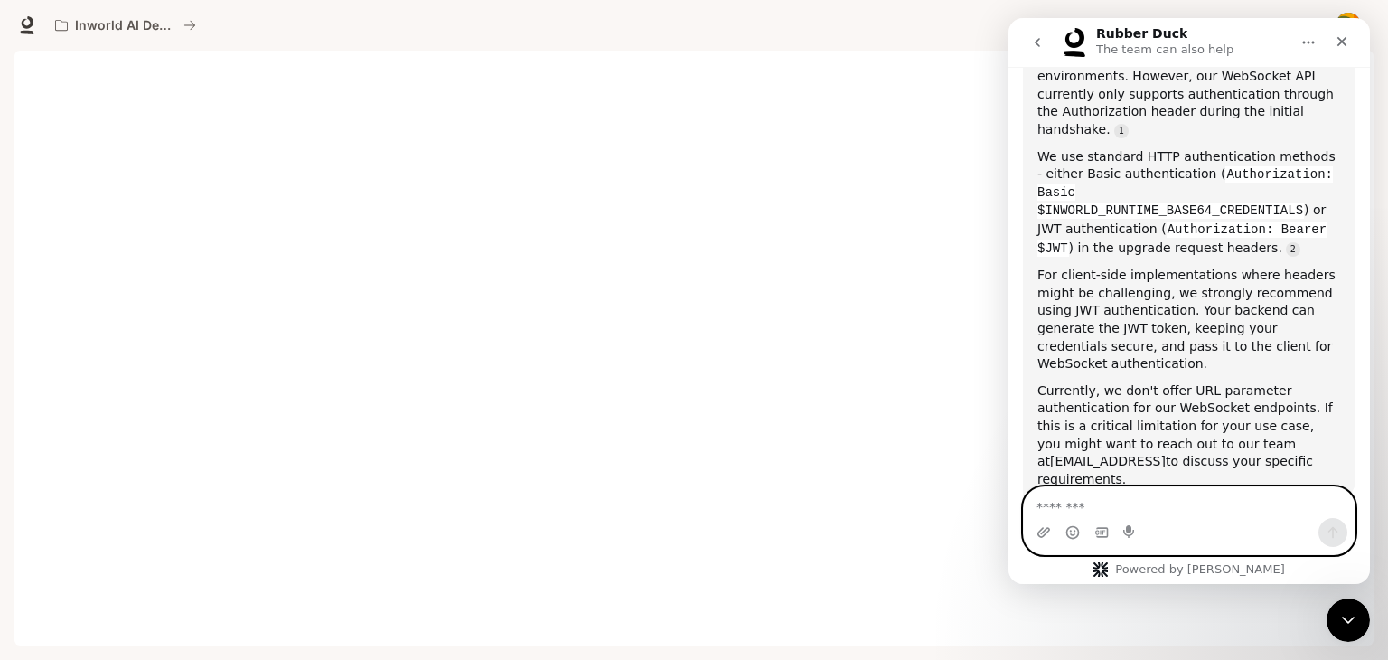
scroll to position [1486, 0]
